Goal: Transaction & Acquisition: Purchase product/service

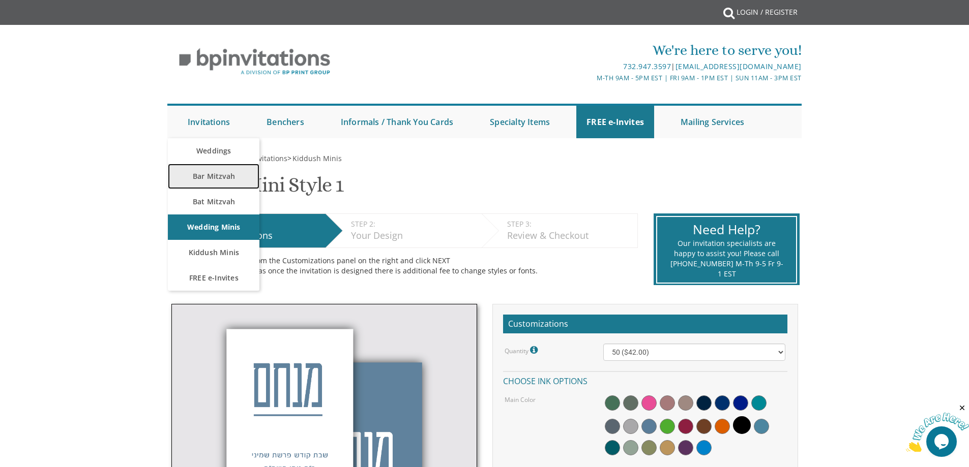
click at [217, 175] on link "Bar Mitzvah" at bounding box center [214, 176] width 92 height 25
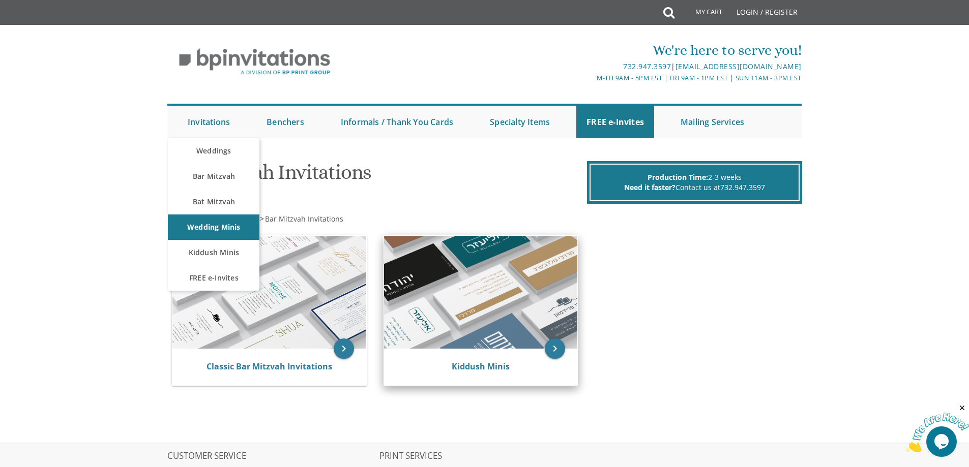
click at [494, 309] on img at bounding box center [481, 292] width 194 height 113
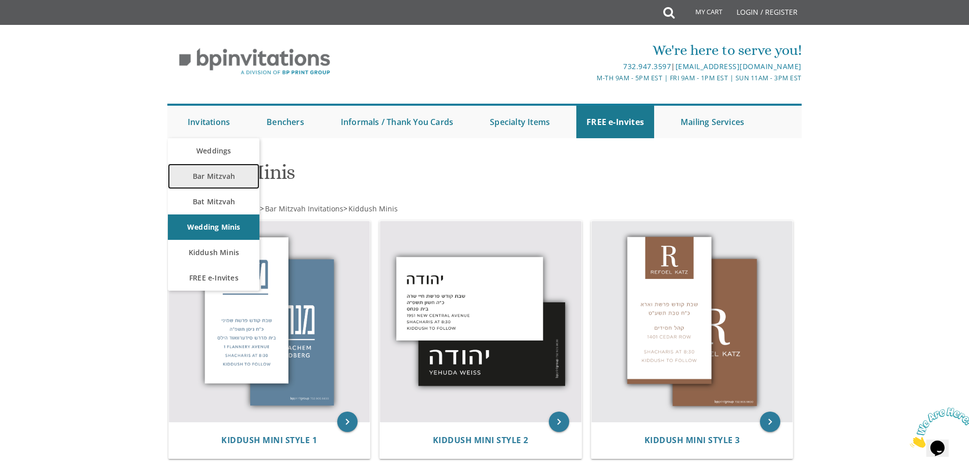
click at [208, 182] on link "Bar Mitzvah" at bounding box center [214, 176] width 92 height 25
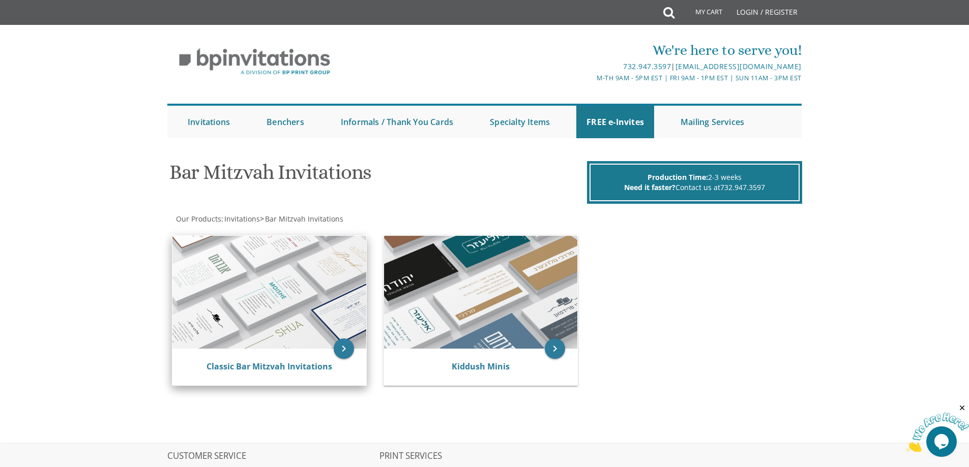
click at [313, 298] on img at bounding box center [269, 292] width 194 height 113
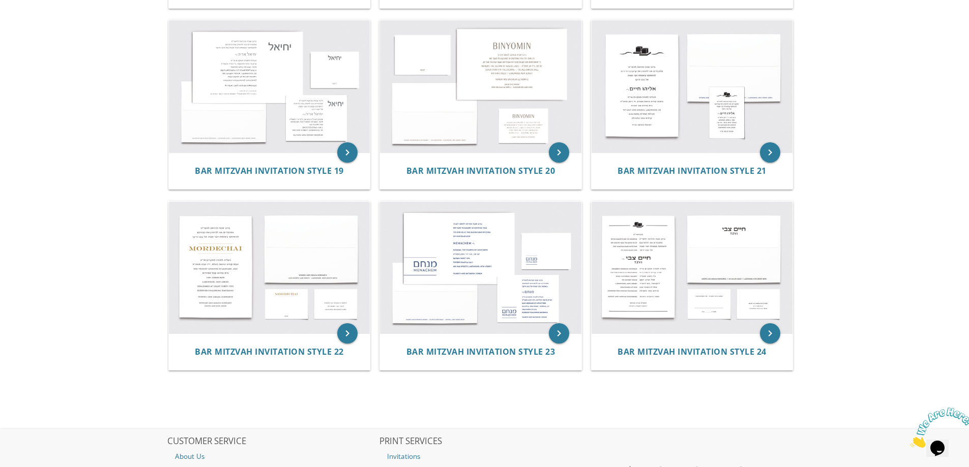
scroll to position [1322, 0]
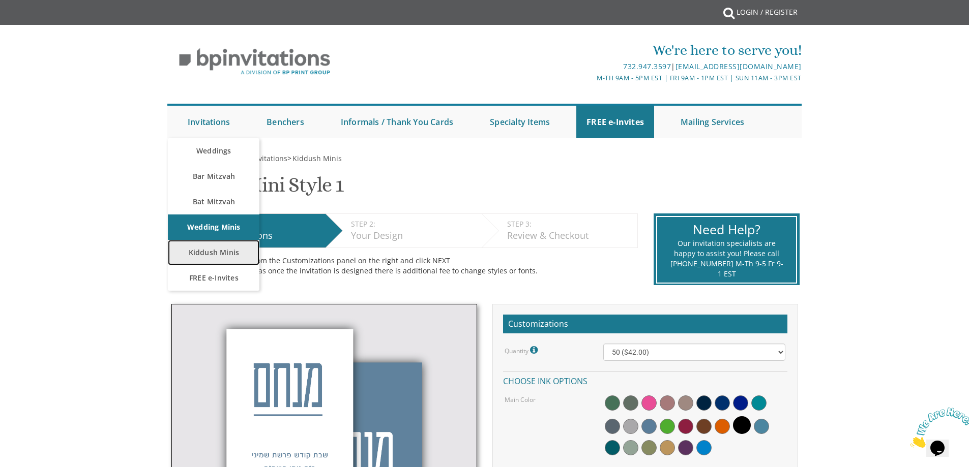
click at [214, 263] on link "Kiddush Minis" at bounding box center [214, 252] width 92 height 25
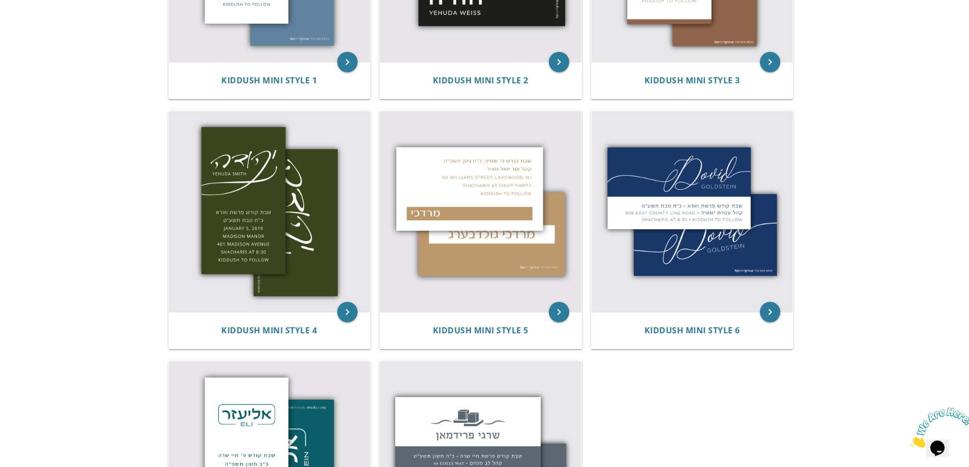
scroll to position [356, 0]
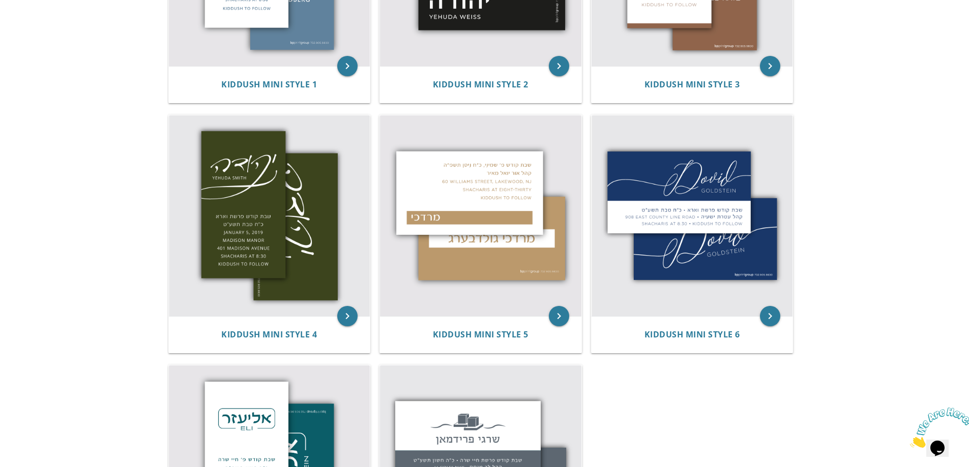
click at [893, 147] on body "My Cart Total: View Cart Item(s) Submit My Cart Total: View Cart Item(s) Login …" at bounding box center [484, 232] width 969 height 1176
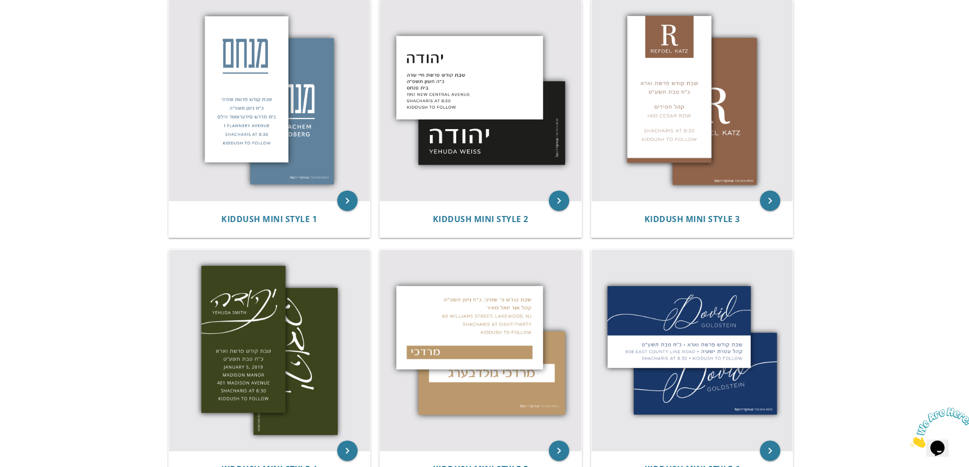
scroll to position [203, 0]
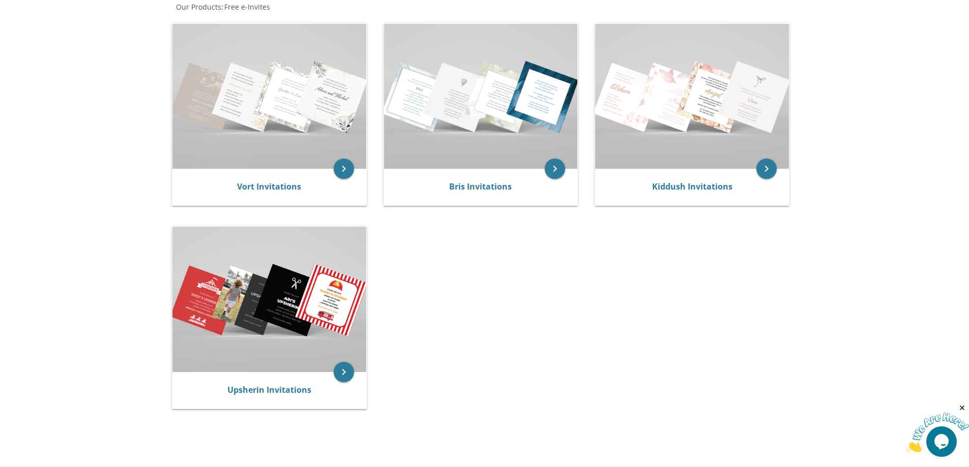
scroll to position [203, 0]
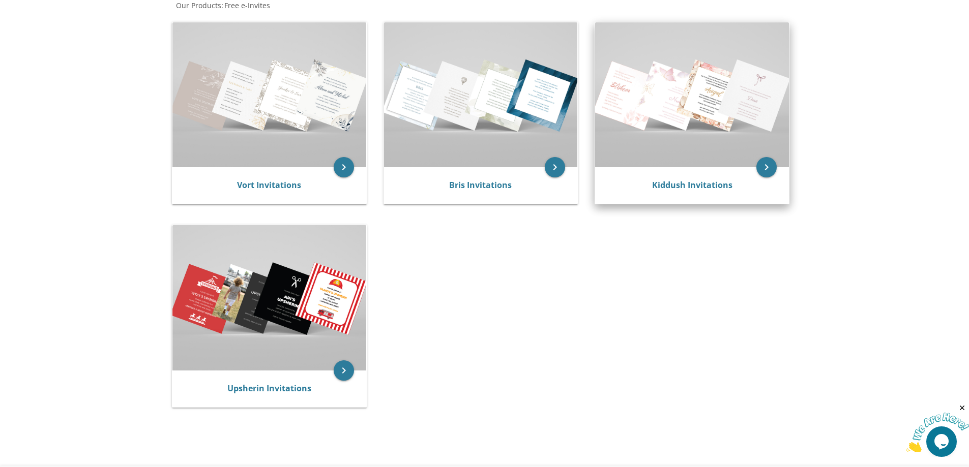
click at [713, 114] on img at bounding box center [692, 94] width 194 height 145
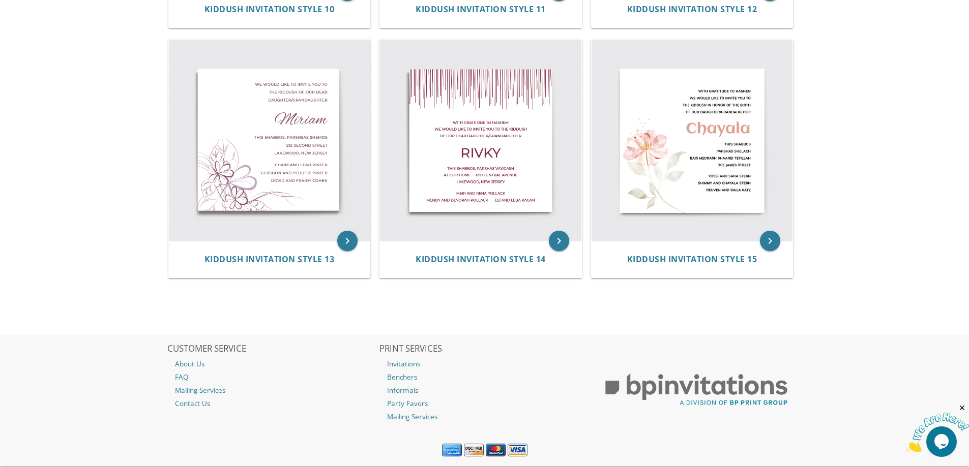
scroll to position [1209, 0]
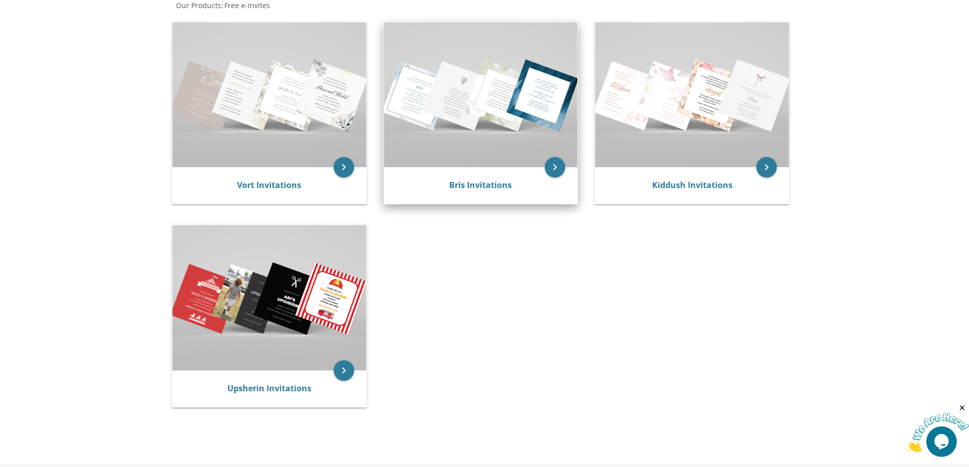
click at [503, 124] on img at bounding box center [481, 94] width 194 height 145
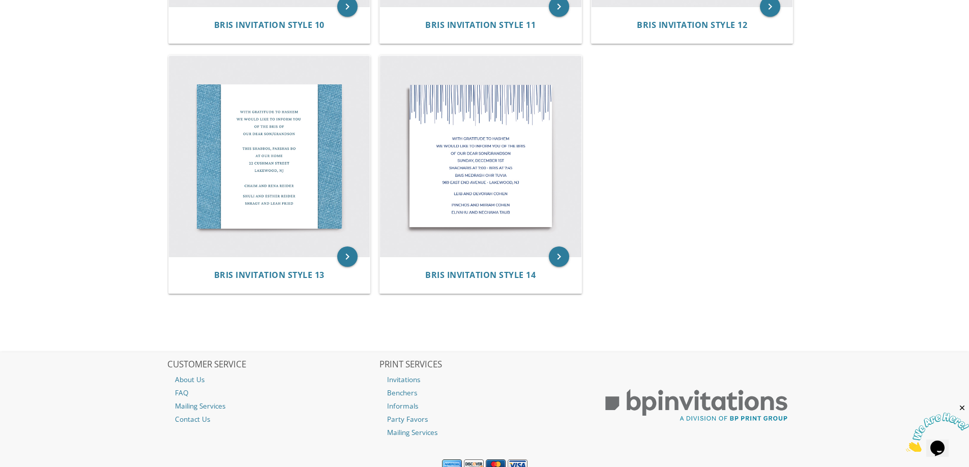
scroll to position [1170, 0]
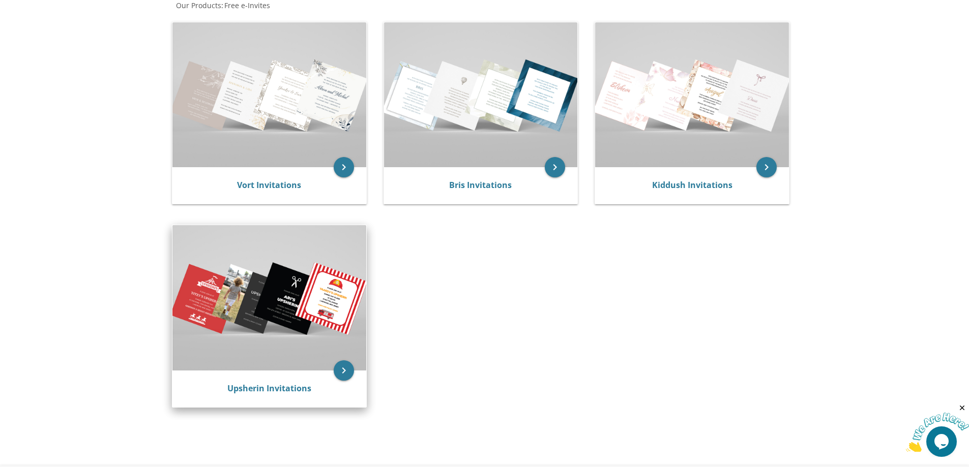
click at [318, 272] on img at bounding box center [269, 297] width 194 height 145
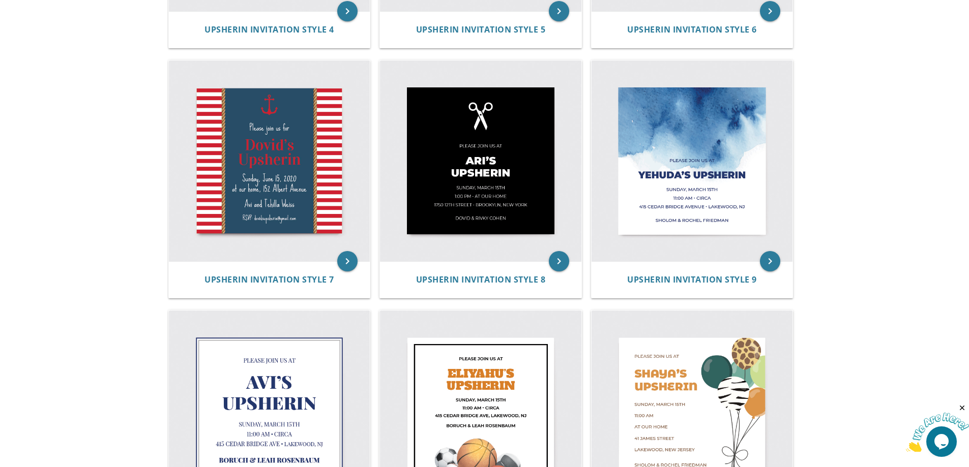
scroll to position [959, 0]
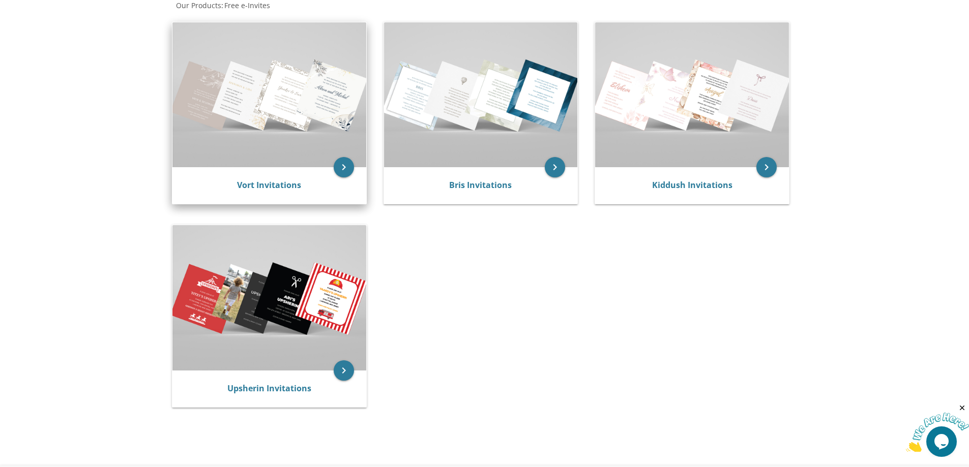
click at [265, 109] on img at bounding box center [269, 94] width 194 height 145
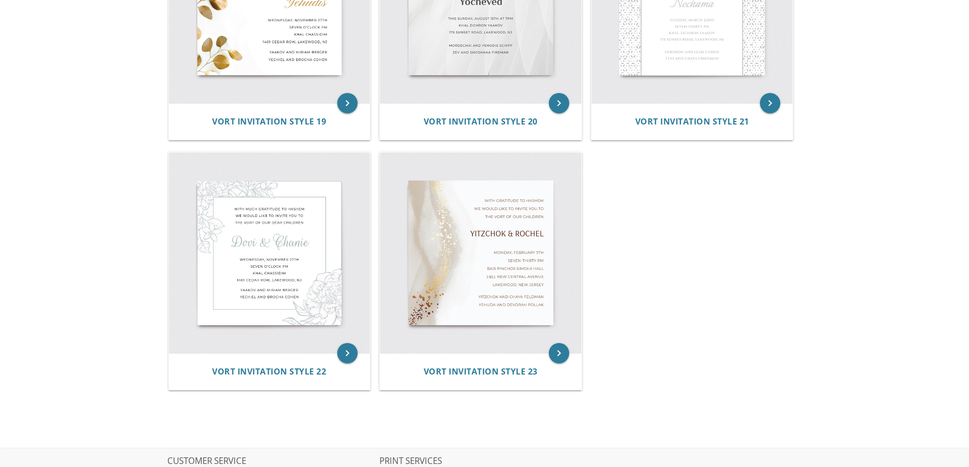
scroll to position [1831, 0]
